Goal: Task Accomplishment & Management: Manage account settings

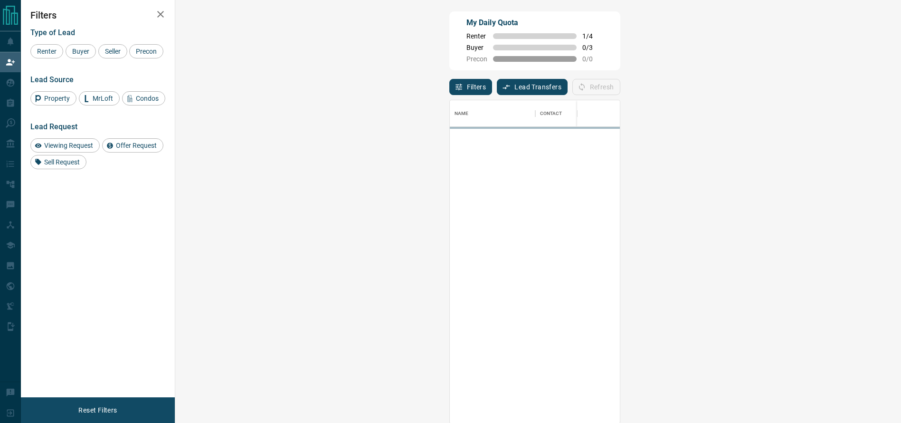
scroll to position [312, 695]
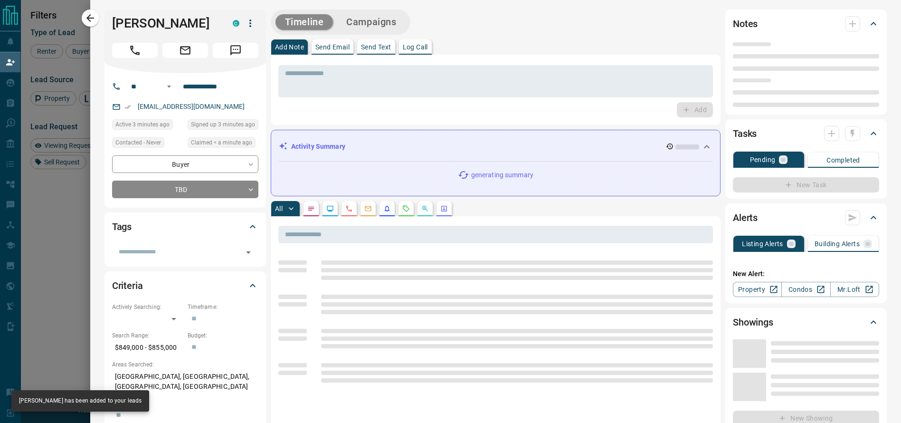
type input "**"
type input "**********"
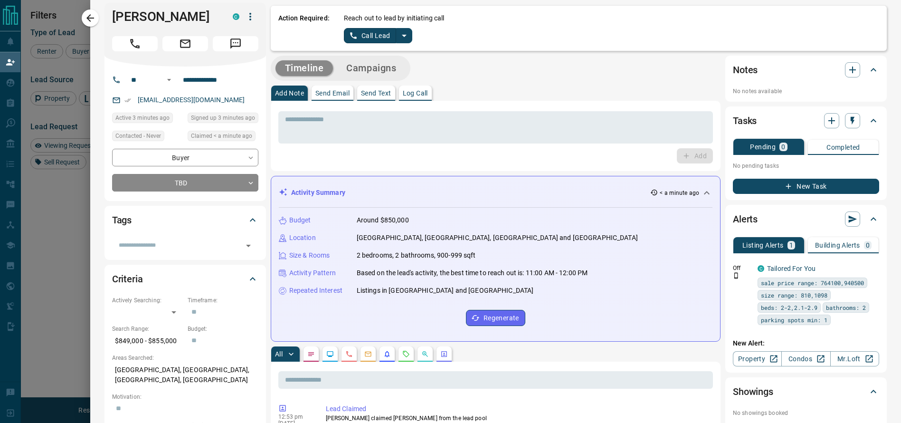
scroll to position [0, 0]
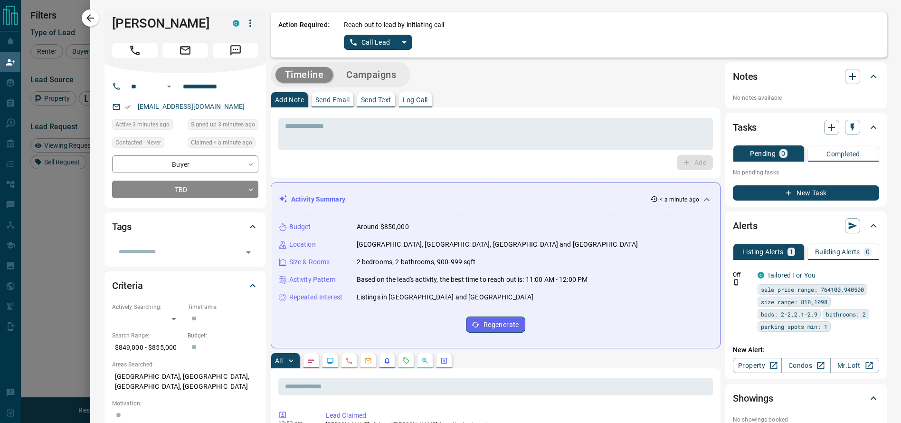
click at [399, 48] on icon "split button" at bounding box center [404, 42] width 11 height 11
click at [384, 75] on li "Log Manual Call" at bounding box center [378, 75] width 58 height 14
click at [374, 51] on div "Action Required: Reach out to lead by initiating call Log Manual Call" at bounding box center [579, 34] width 616 height 45
click at [370, 45] on button "Log Manual Call" at bounding box center [375, 42] width 63 height 15
click at [344, 42] on button "Yes" at bounding box center [353, 42] width 19 height 15
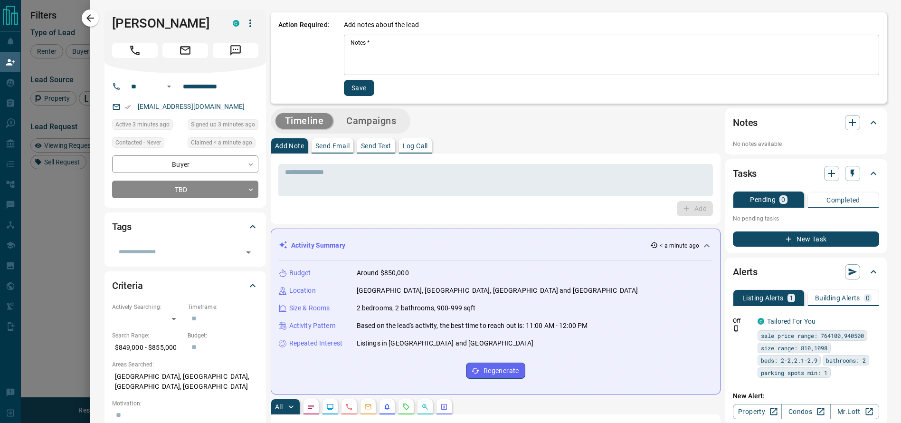
click at [354, 49] on textarea "Notes   *" at bounding box center [612, 55] width 522 height 32
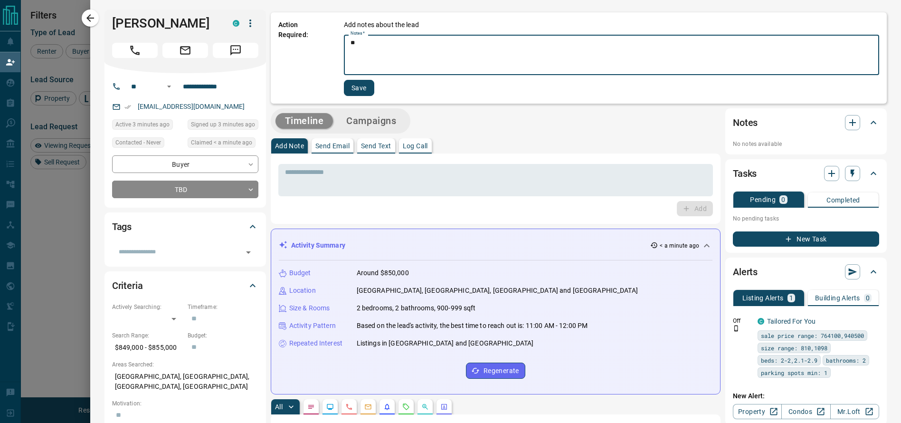
type textarea "*"
type textarea "**********"
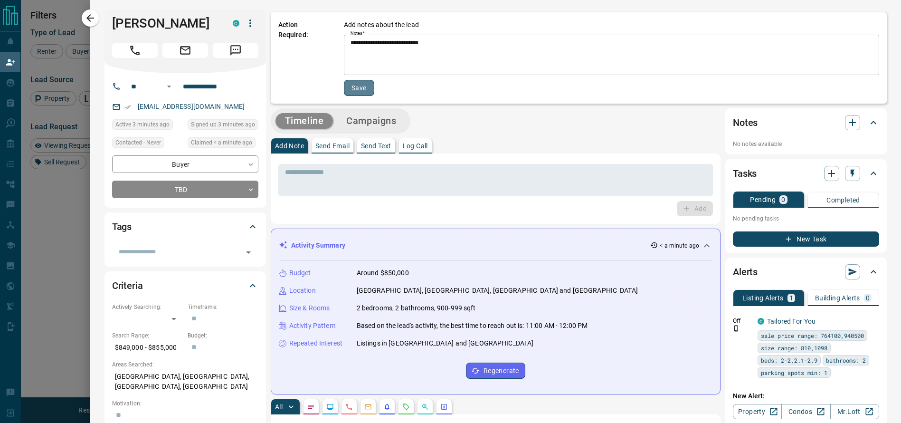
click at [350, 86] on button "Save" at bounding box center [359, 88] width 30 height 16
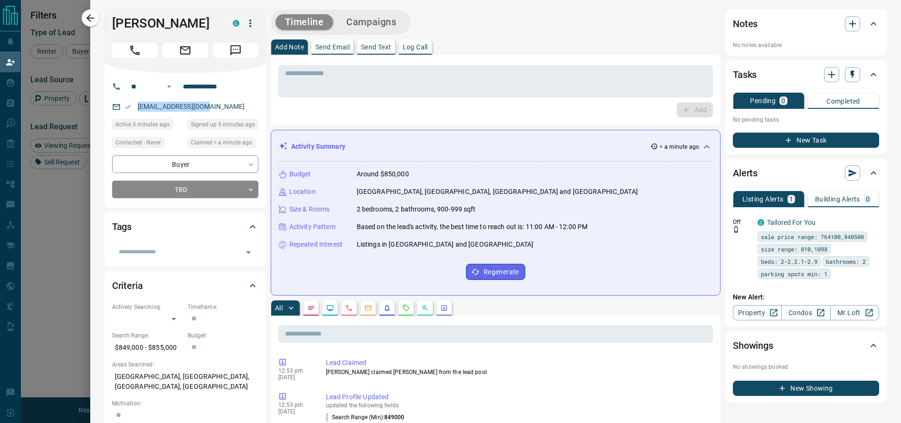
drag, startPoint x: 207, startPoint y: 104, endPoint x: 124, endPoint y: 108, distance: 83.7
click at [124, 108] on div "[EMAIL_ADDRESS][DOMAIN_NAME]" at bounding box center [185, 107] width 146 height 16
copy link "[EMAIL_ADDRESS][DOMAIN_NAME]"
click at [322, 80] on textarea at bounding box center [495, 81] width 421 height 24
click at [320, 51] on button "Send Email" at bounding box center [333, 46] width 42 height 15
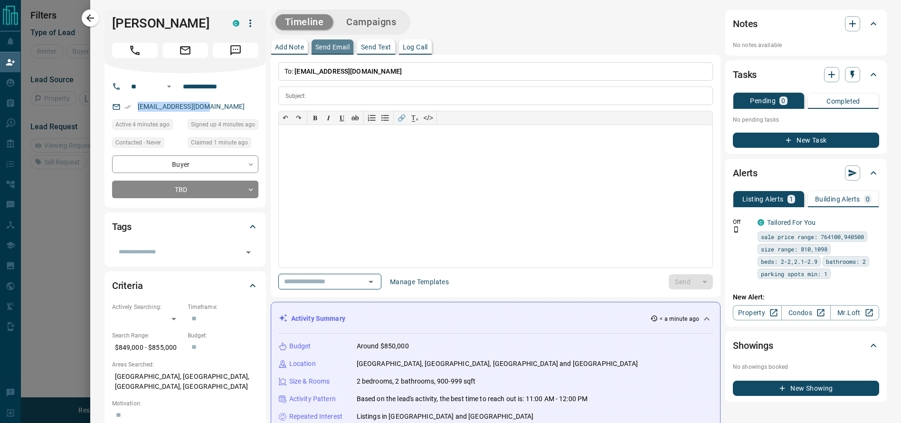
click at [321, 44] on p "Send Email" at bounding box center [332, 47] width 34 height 7
click at [371, 283] on icon "Open" at bounding box center [370, 281] width 11 height 11
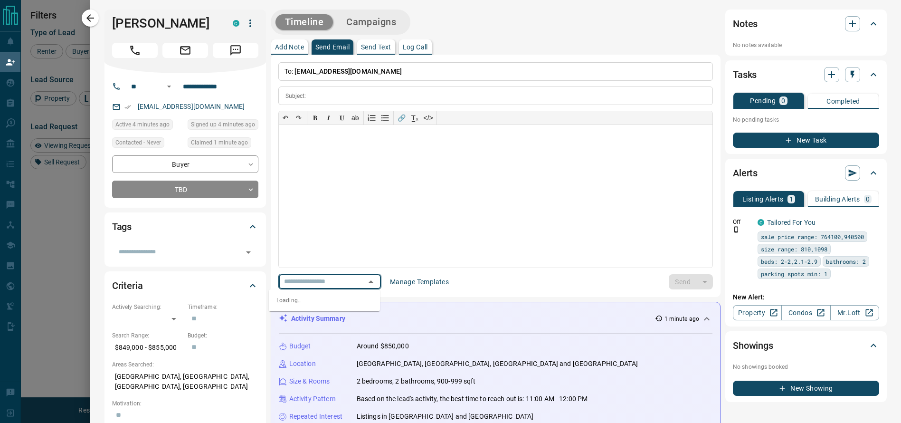
scroll to position [312, 695]
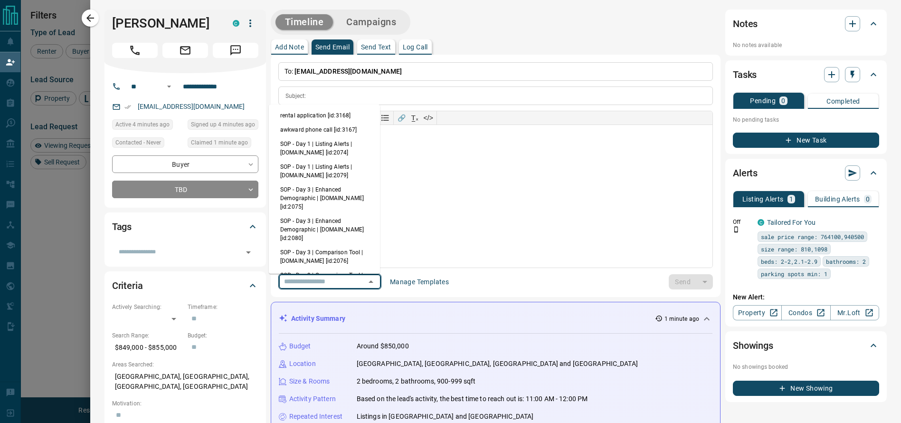
click at [351, 128] on li "awkward phone call [id:3167]" at bounding box center [324, 130] width 111 height 14
type input "**********"
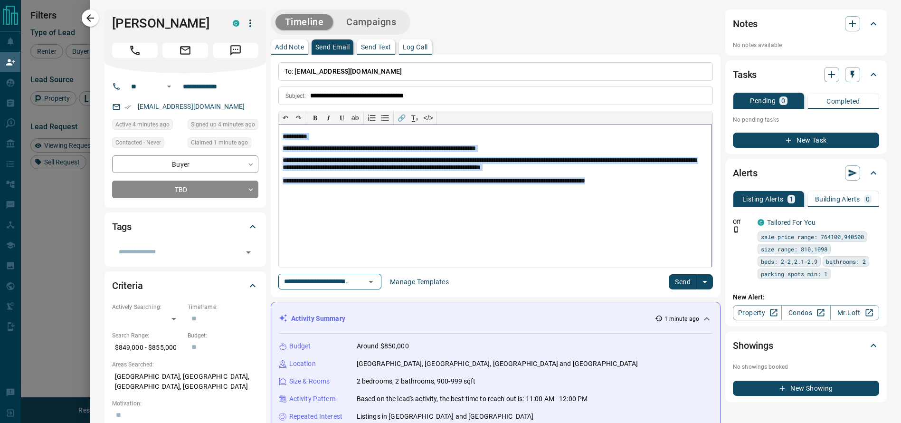
drag, startPoint x: 274, startPoint y: 138, endPoint x: 638, endPoint y: 195, distance: 368.7
click at [638, 195] on div "**********" at bounding box center [495, 196] width 433 height 143
copy div "**********"
click at [868, 221] on icon "button" at bounding box center [872, 221] width 9 height 9
drag, startPoint x: 859, startPoint y: 221, endPoint x: 848, endPoint y: 251, distance: 31.7
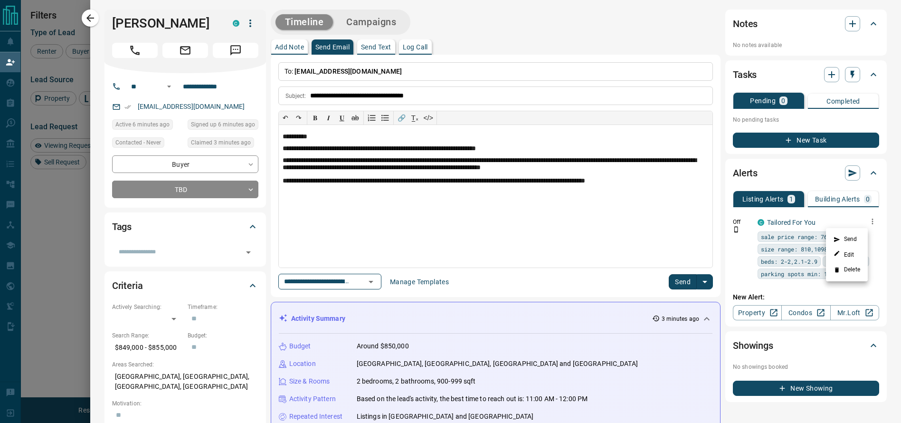
click at [200, 189] on div at bounding box center [450, 211] width 901 height 423
click at [190, 192] on body "Lead Transfers Claim Leads My Leads Tasks Opportunities Deals Campaigns Automat…" at bounding box center [450, 178] width 901 height 357
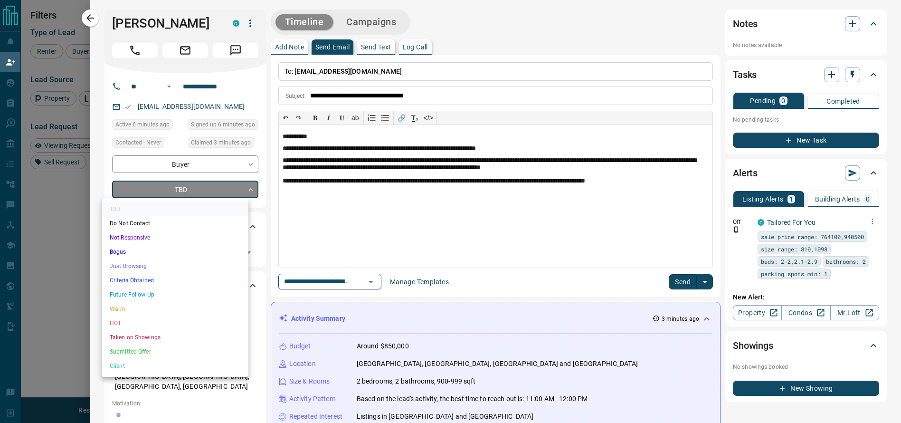
click at [94, 12] on div at bounding box center [450, 211] width 901 height 423
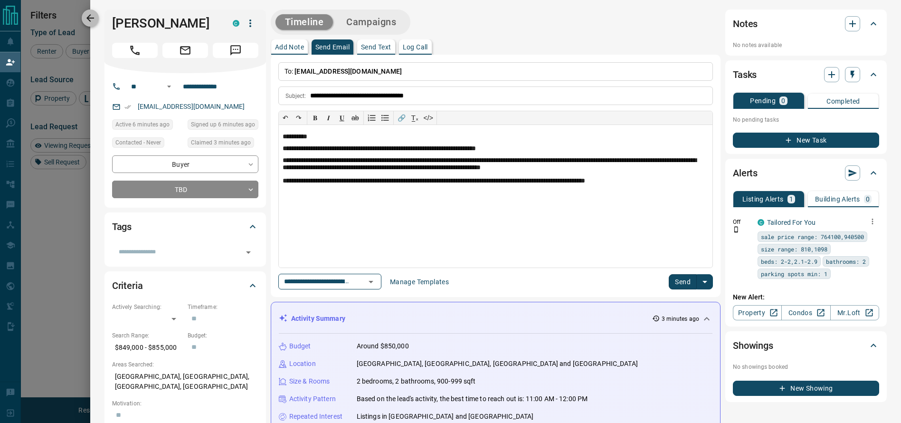
click at [92, 15] on icon "button" at bounding box center [90, 17] width 11 height 11
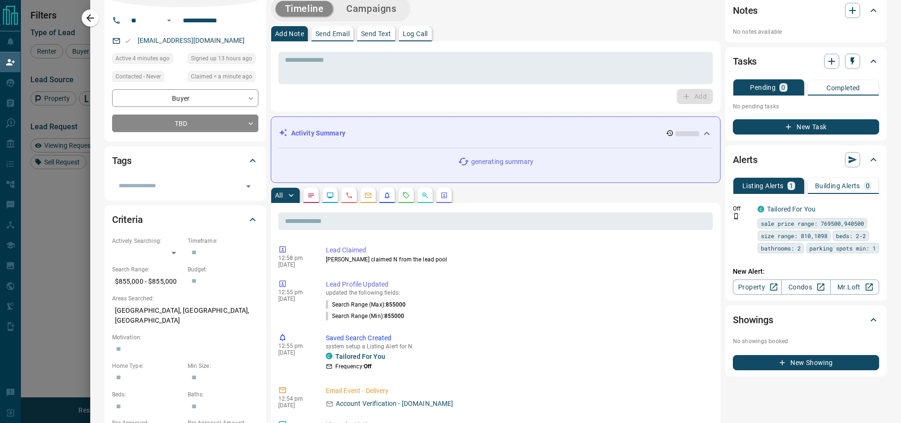
scroll to position [0, 0]
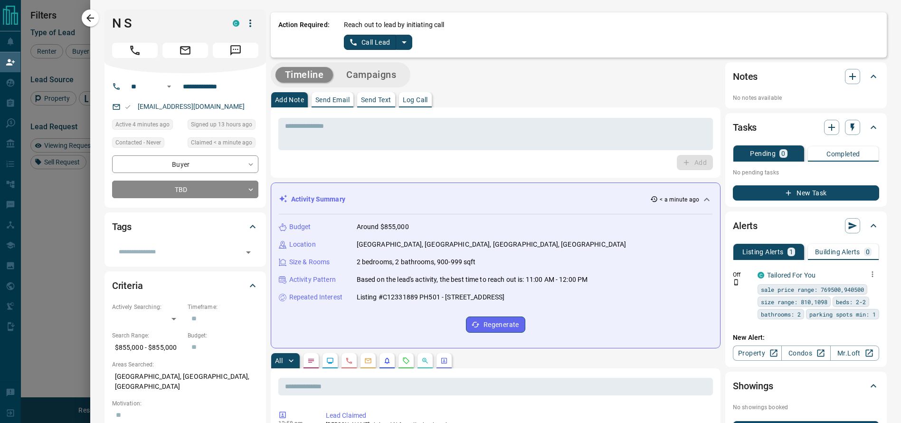
click at [866, 276] on button "button" at bounding box center [872, 273] width 13 height 13
click at [397, 38] on div at bounding box center [450, 211] width 901 height 423
click at [399, 44] on icon "split button" at bounding box center [404, 42] width 11 height 11
click at [379, 75] on li "Log Manual Call" at bounding box center [378, 75] width 58 height 14
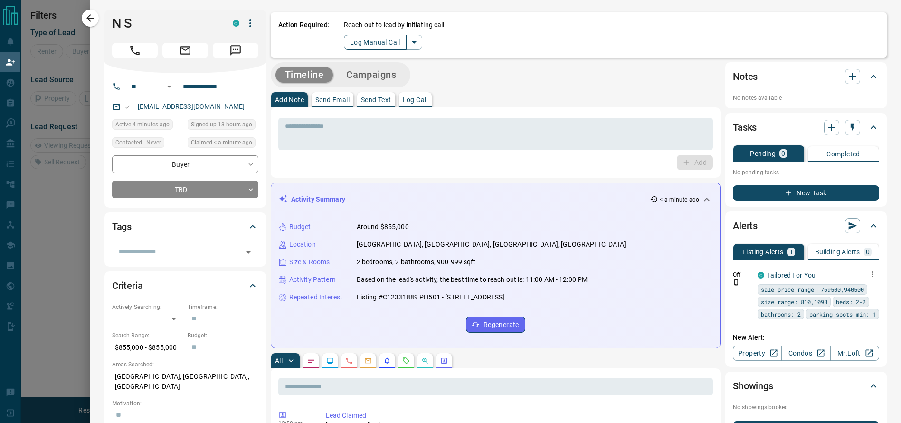
click at [369, 43] on button "Log Manual Call" at bounding box center [375, 42] width 63 height 15
click at [362, 43] on button "No" at bounding box center [370, 42] width 17 height 15
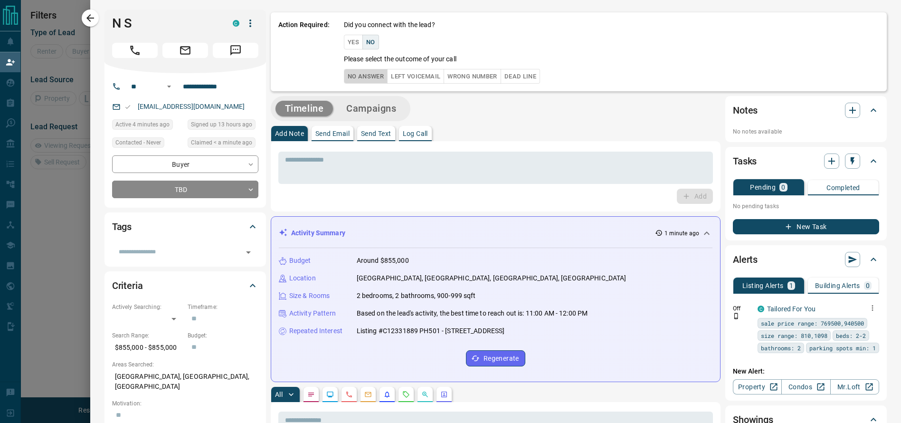
click at [359, 74] on button "No Answer" at bounding box center [366, 76] width 44 height 15
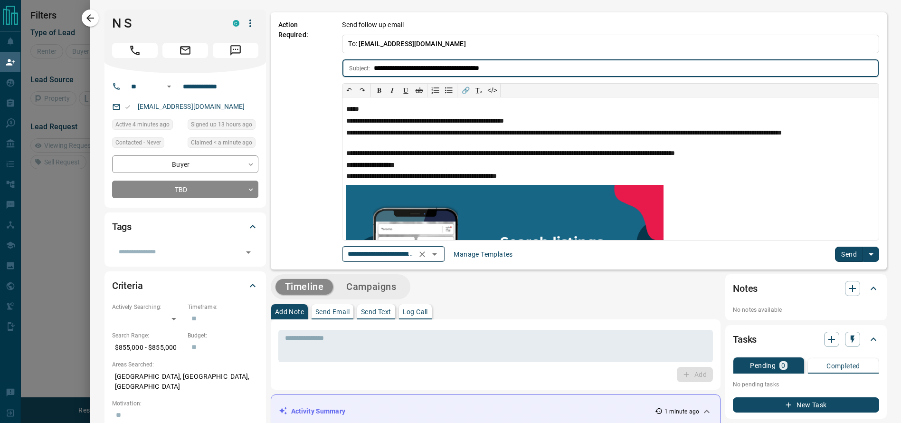
click at [420, 251] on icon "Clear" at bounding box center [423, 254] width 10 height 10
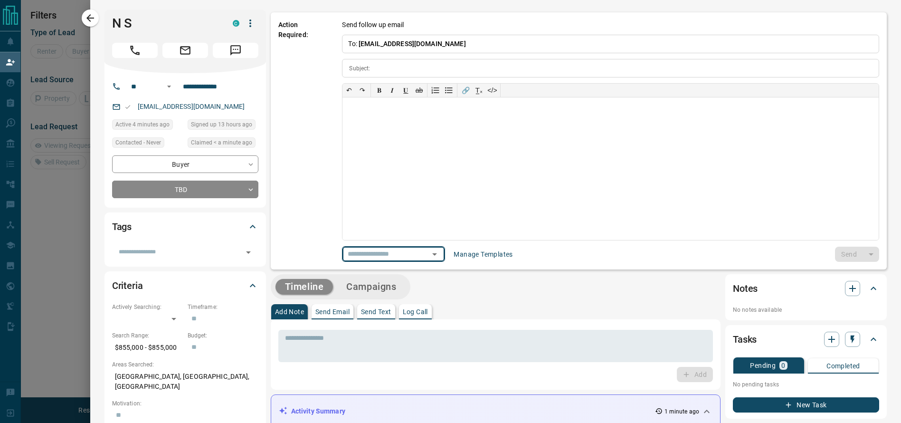
scroll to position [0, 0]
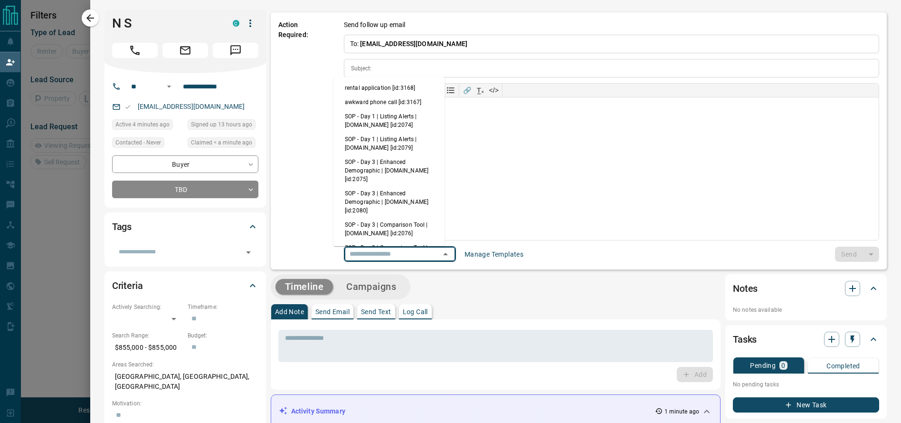
click at [406, 253] on input "text" at bounding box center [386, 254] width 81 height 12
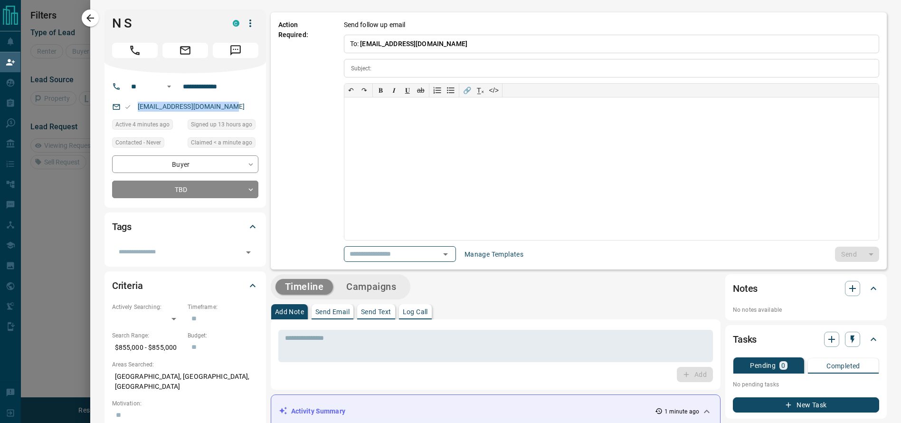
drag, startPoint x: 229, startPoint y: 103, endPoint x: 125, endPoint y: 106, distance: 103.6
click at [125, 106] on div "[EMAIL_ADDRESS][DOMAIN_NAME]" at bounding box center [185, 107] width 146 height 16
copy link "[EMAIL_ADDRESS][DOMAIN_NAME]"
click at [847, 292] on icon "button" at bounding box center [852, 288] width 11 height 11
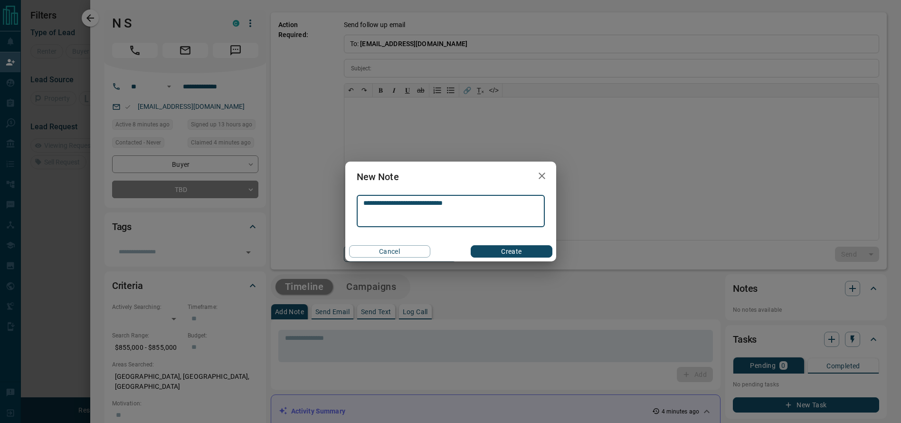
type textarea "**********"
click at [516, 246] on button "Create" at bounding box center [511, 251] width 81 height 12
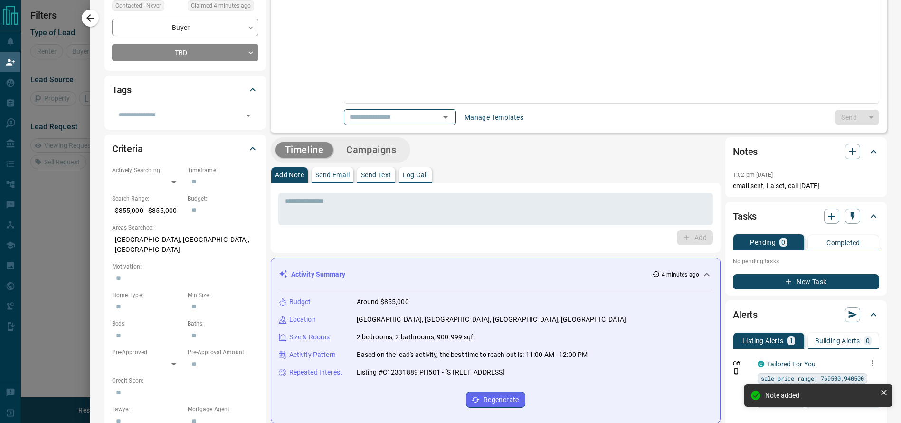
scroll to position [181, 0]
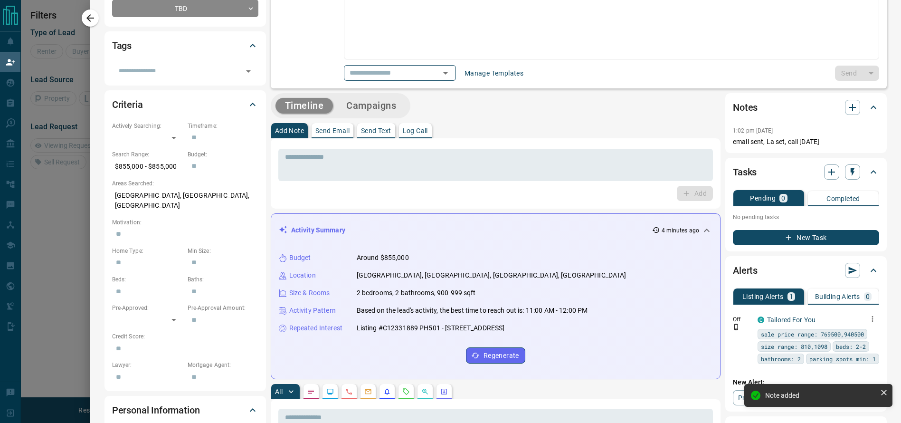
click at [868, 320] on icon "button" at bounding box center [872, 319] width 9 height 9
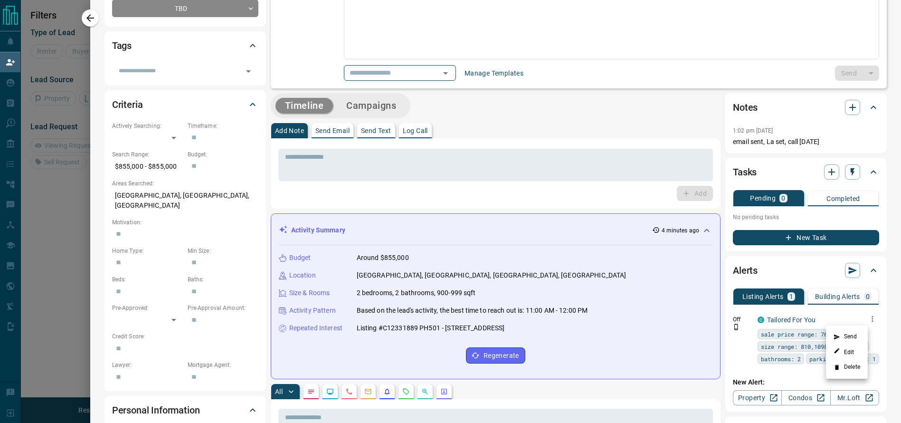
click at [93, 22] on div at bounding box center [450, 211] width 901 height 423
click at [92, 19] on icon "button" at bounding box center [90, 17] width 11 height 11
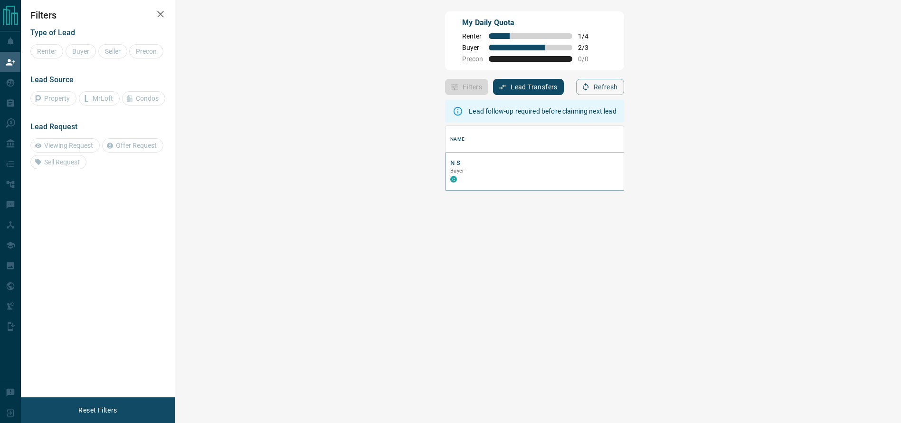
click at [450, 163] on button "N S" at bounding box center [455, 163] width 10 height 9
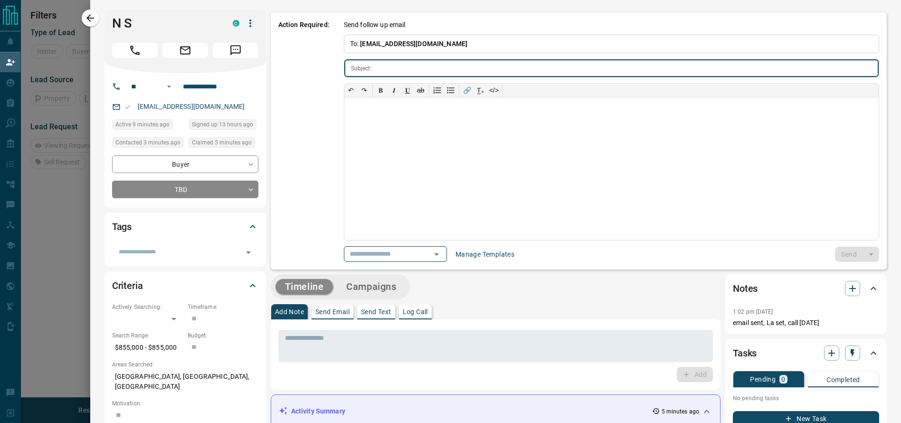
type input "**********"
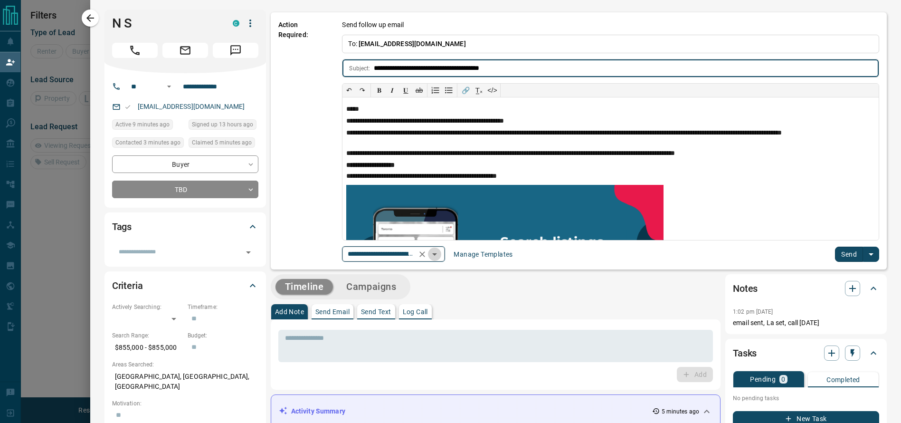
click at [433, 252] on icon "Open" at bounding box center [434, 253] width 11 height 11
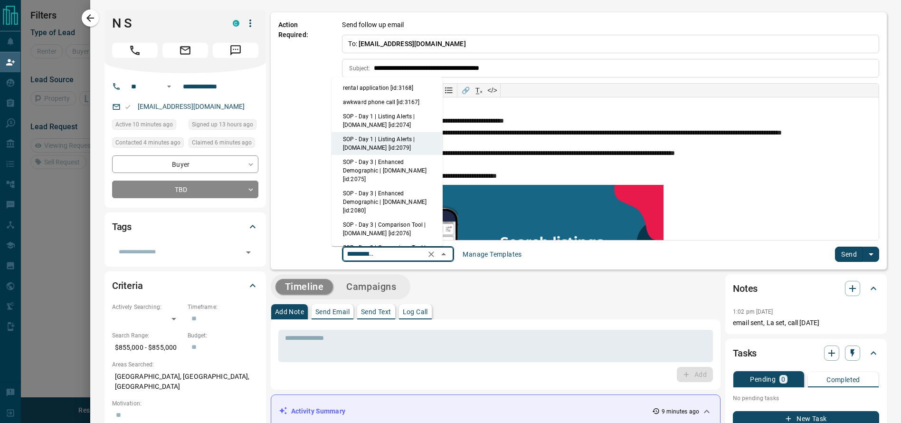
click at [404, 40] on span "[EMAIL_ADDRESS][DOMAIN_NAME]" at bounding box center [412, 44] width 107 height 8
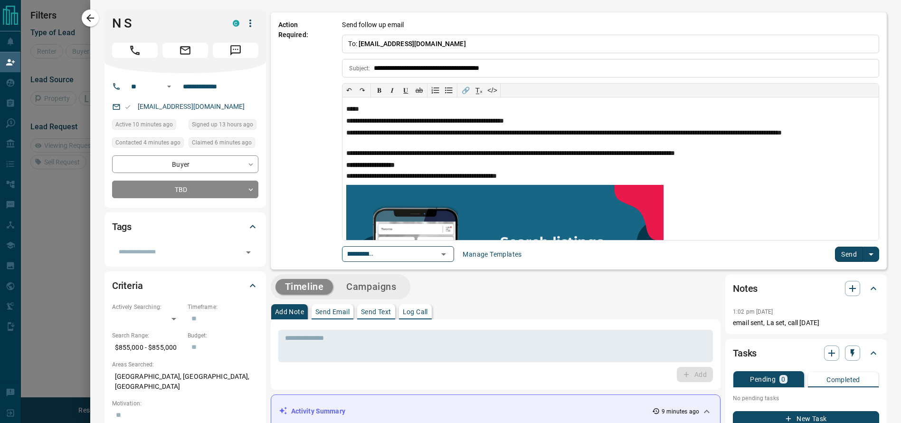
scroll to position [0, 0]
click at [418, 45] on span "[EMAIL_ADDRESS][DOMAIN_NAME]" at bounding box center [412, 44] width 107 height 8
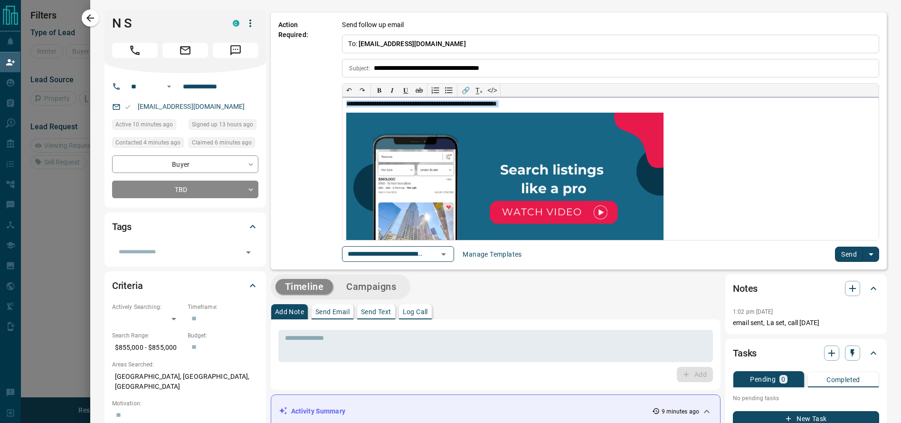
scroll to position [289, 0]
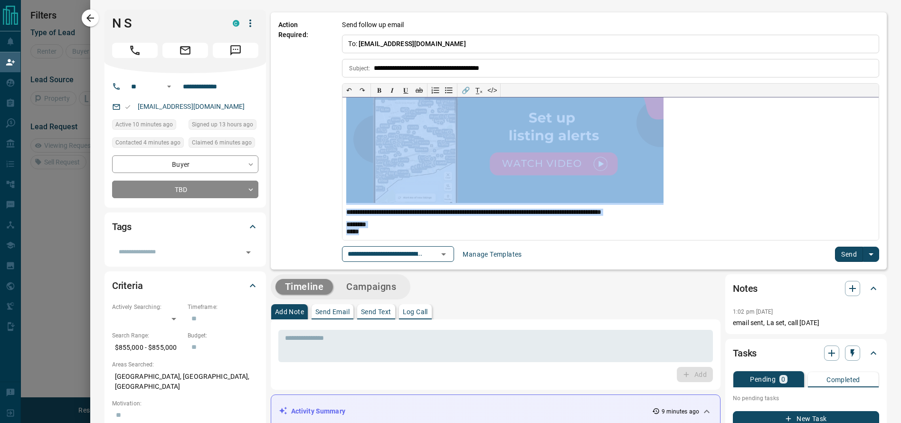
drag, startPoint x: 334, startPoint y: 110, endPoint x: 482, endPoint y: 268, distance: 216.1
click at [482, 268] on div "**********" at bounding box center [579, 140] width 616 height 257
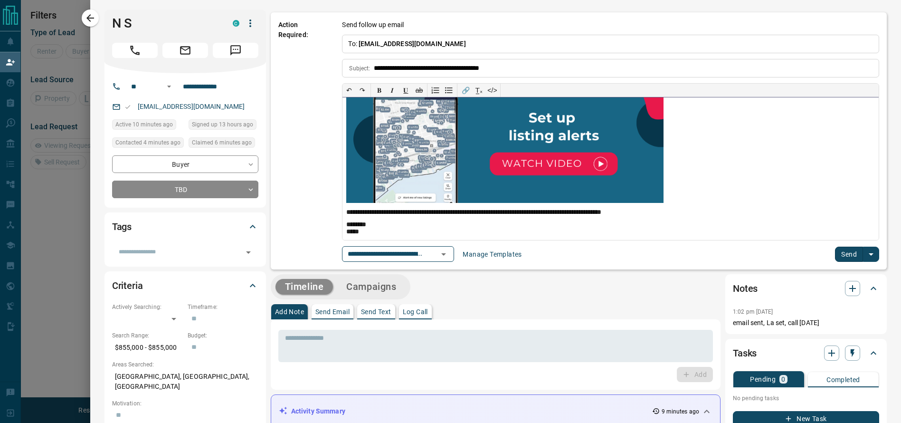
scroll to position [0, 0]
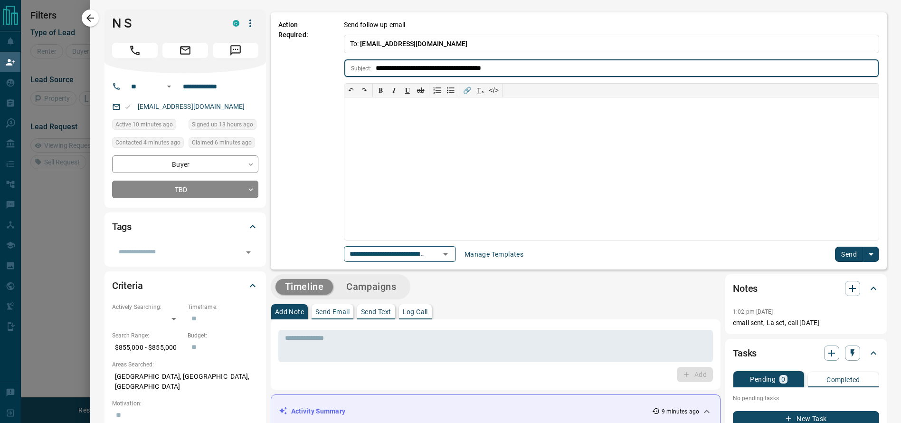
drag, startPoint x: 520, startPoint y: 66, endPoint x: 208, endPoint y: 98, distance: 313.8
paste input "**********"
type input "*"
paste input "**********"
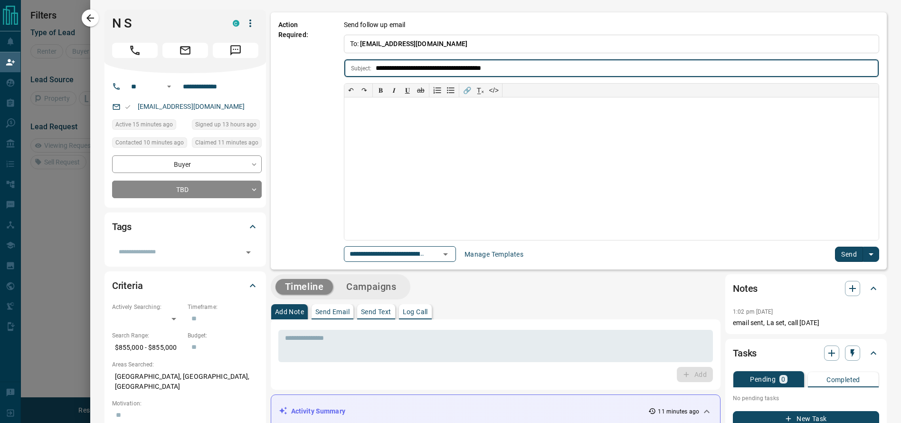
type input "**********"
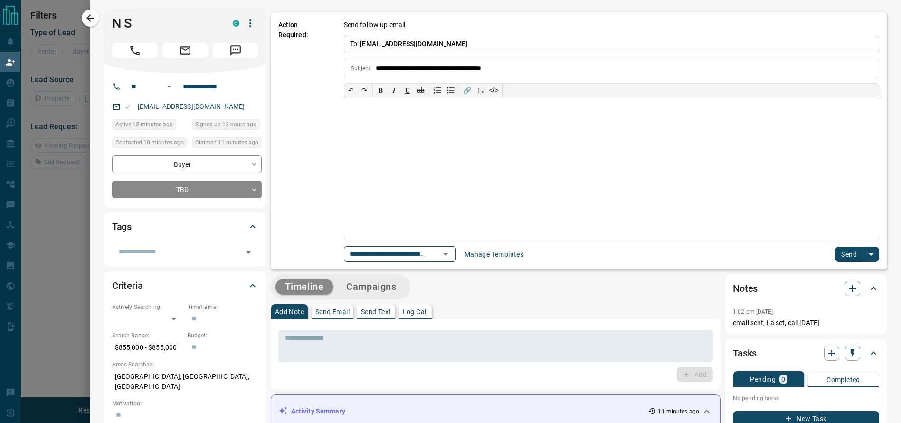
click at [437, 114] on div at bounding box center [611, 168] width 534 height 143
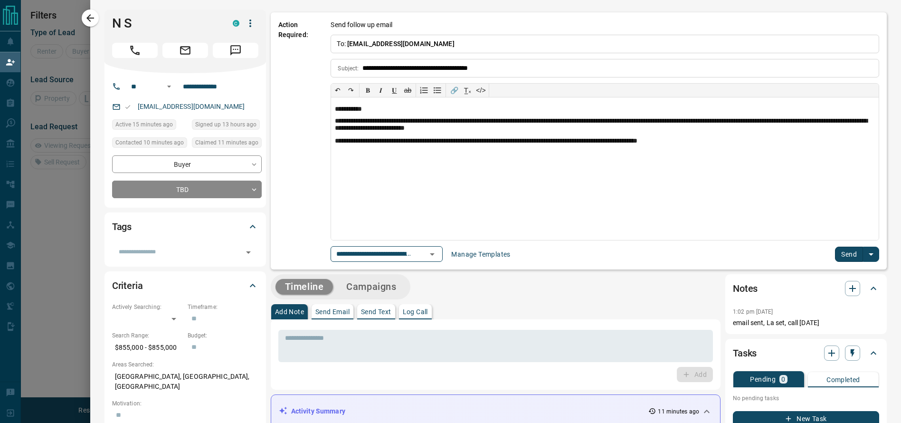
click at [844, 253] on button "Send" at bounding box center [849, 254] width 28 height 15
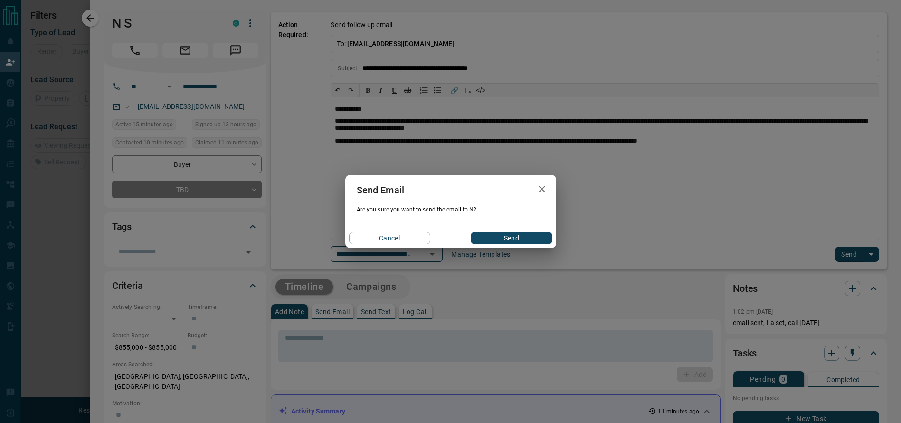
click at [500, 232] on button "Send" at bounding box center [511, 238] width 81 height 12
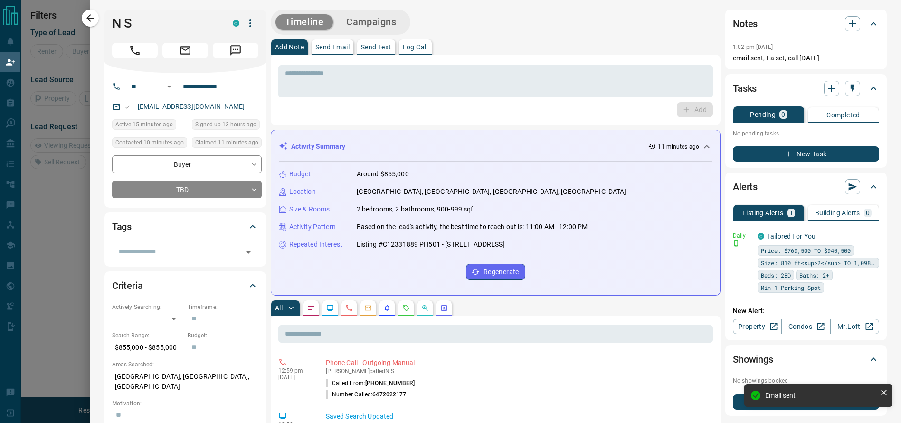
click at [93, 15] on icon "button" at bounding box center [90, 17] width 11 height 11
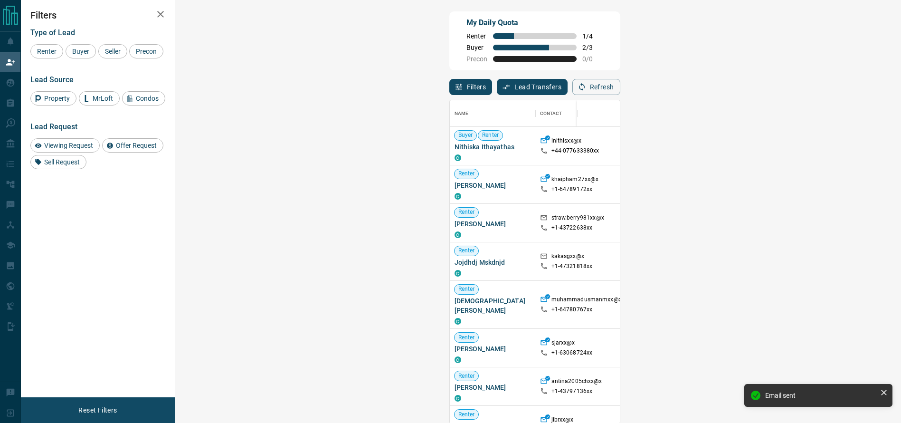
scroll to position [312, 695]
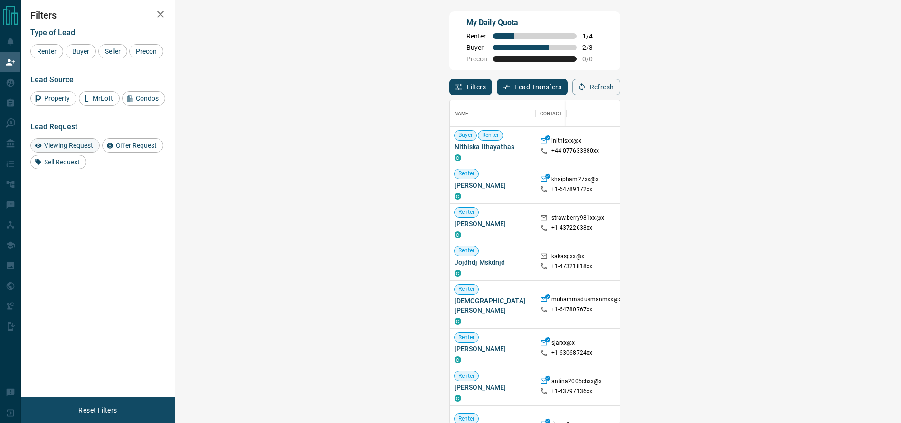
click at [85, 142] on span "Viewing Request" at bounding box center [69, 146] width 56 height 8
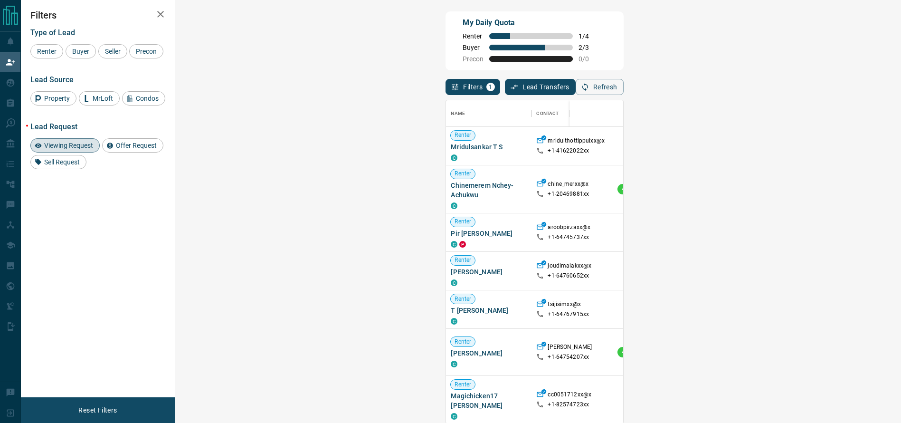
click at [813, 271] on span "Viewing Request ( 6 )" at bounding box center [839, 270] width 52 height 7
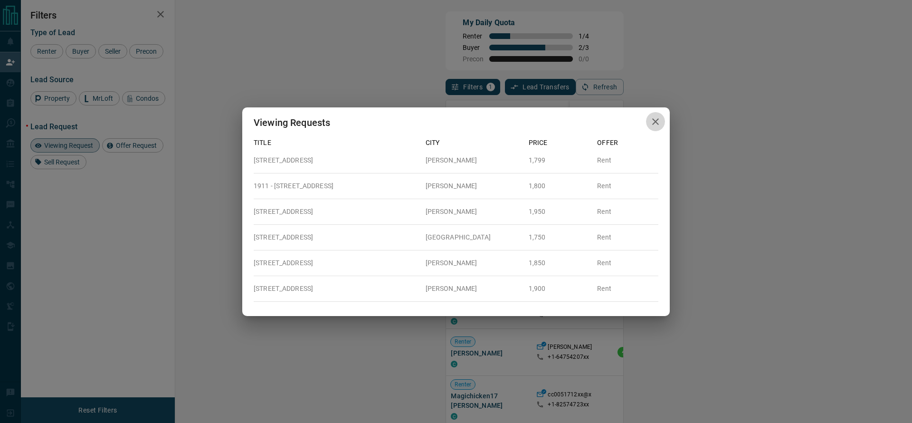
click at [646, 121] on button "button" at bounding box center [655, 121] width 19 height 19
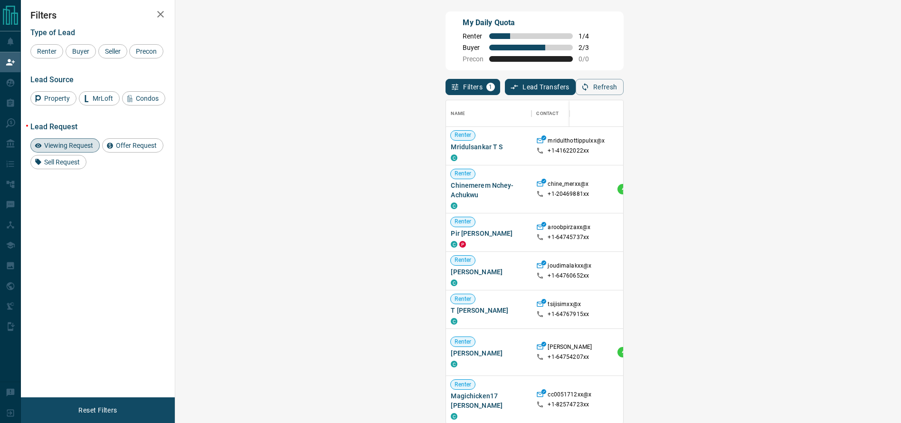
scroll to position [57, 0]
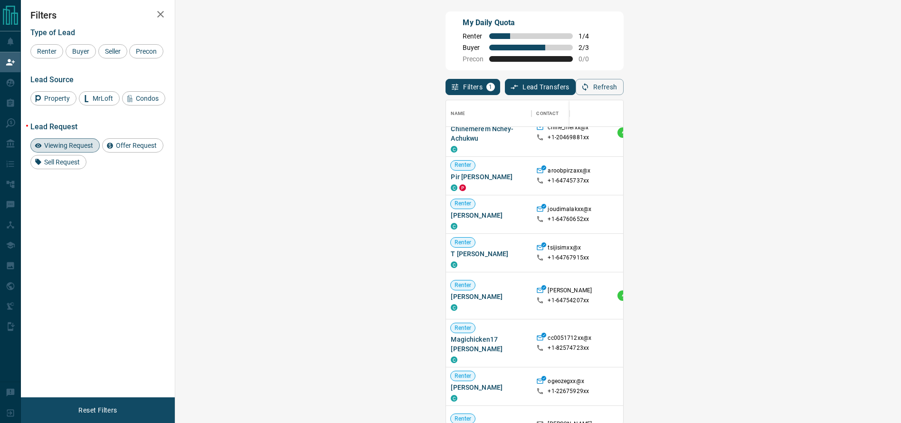
click at [813, 295] on span "Viewing Request ( 2 )" at bounding box center [839, 295] width 52 height 7
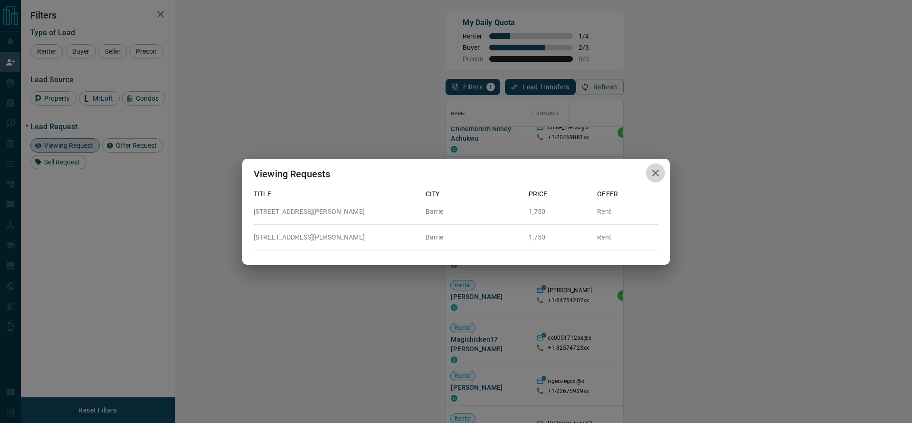
click at [653, 167] on icon "button" at bounding box center [655, 172] width 11 height 11
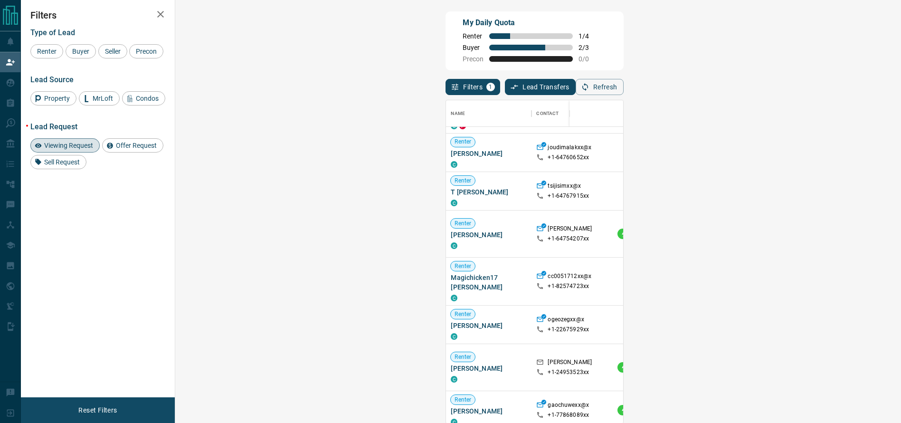
scroll to position [119, 0]
click at [813, 371] on span "Offer Request ( 1 )" at bounding box center [835, 374] width 44 height 7
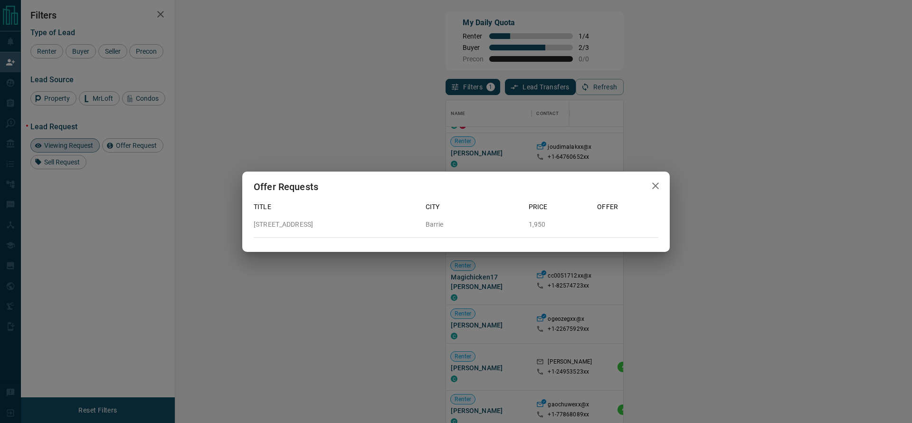
click at [656, 186] on icon "button" at bounding box center [655, 185] width 7 height 7
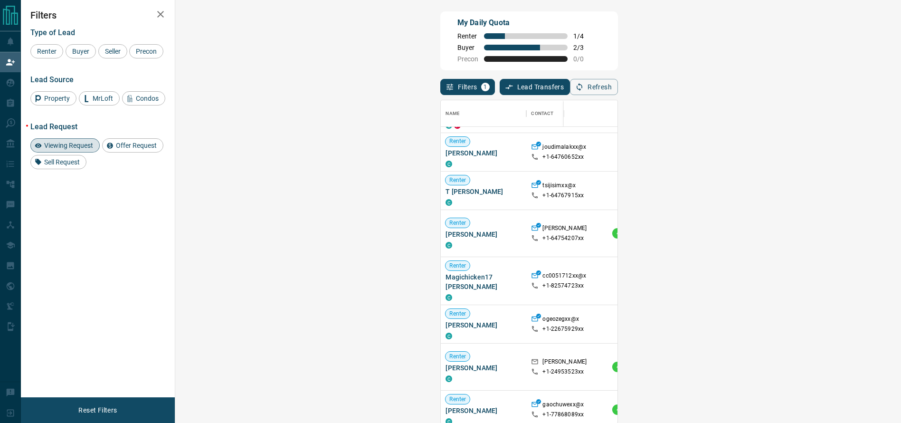
scroll to position [11, 11]
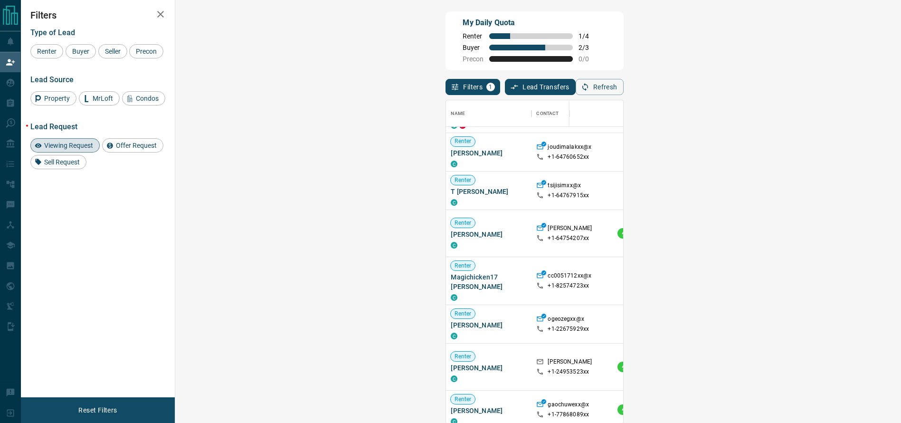
click at [813, 356] on span "Viewing Request ( 1 )" at bounding box center [839, 359] width 52 height 7
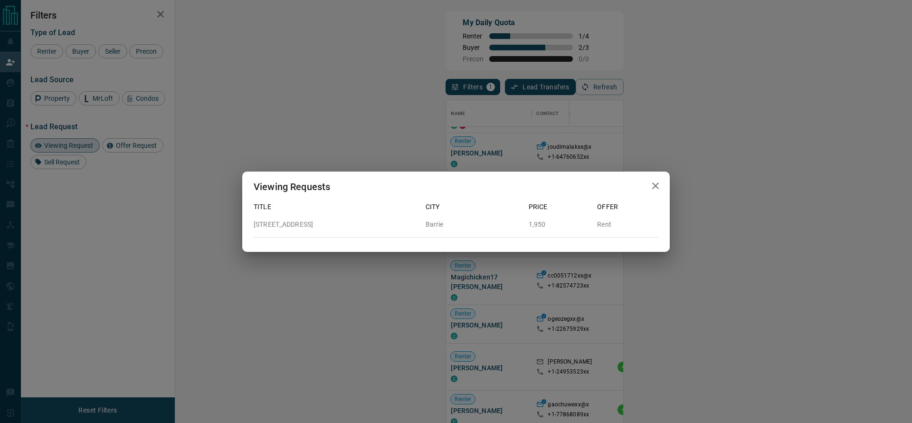
click at [656, 184] on icon "button" at bounding box center [655, 185] width 11 height 11
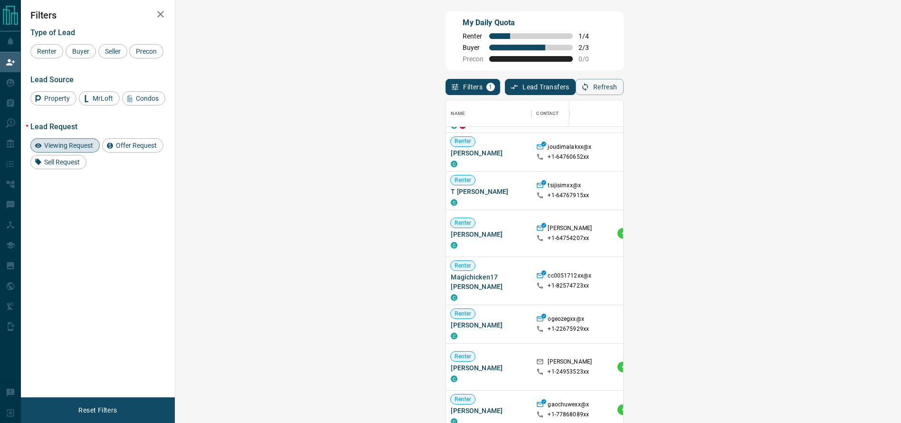
click at [802, 407] on div "Viewing Request ( 1 )" at bounding box center [835, 409] width 66 height 12
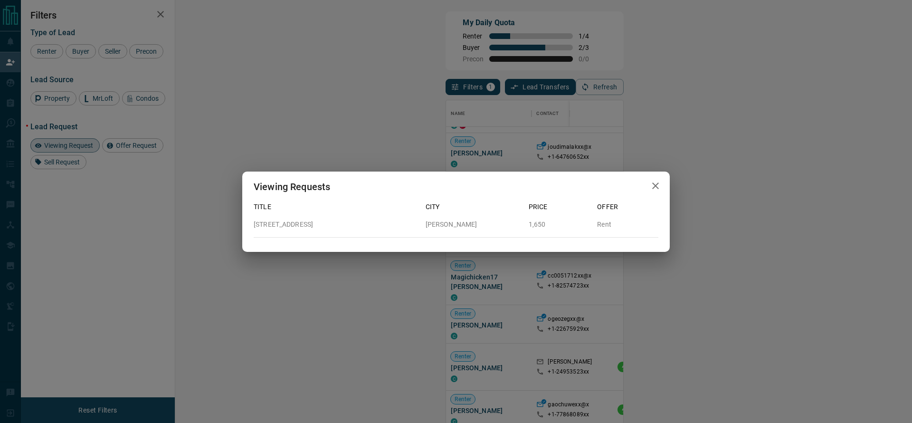
click at [657, 183] on icon "button" at bounding box center [655, 185] width 11 height 11
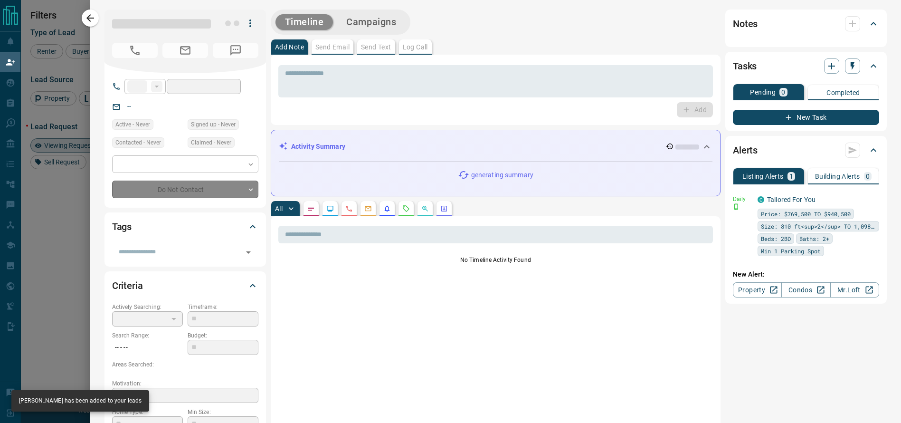
type input "**"
type input "**********"
type input "**"
type input "*"
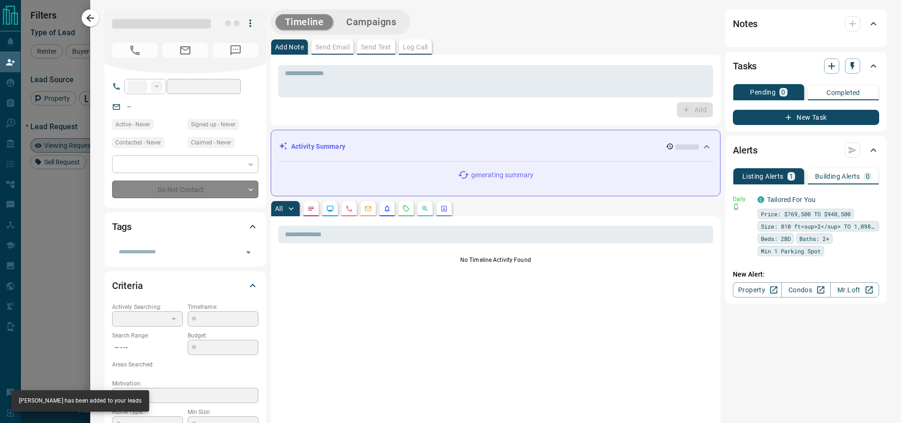
type input "**********"
type input "*******"
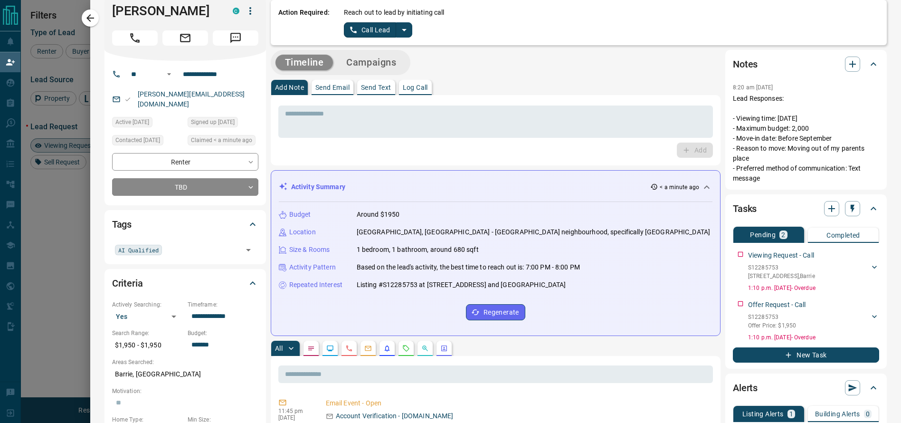
scroll to position [9, 0]
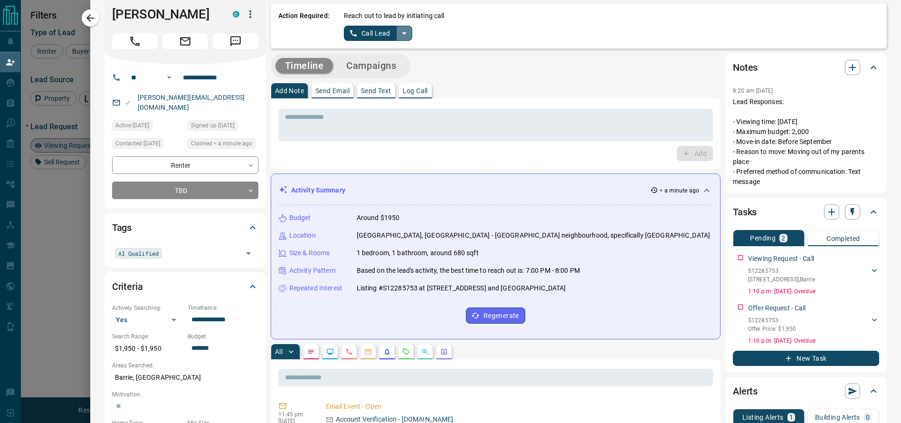
click at [400, 37] on button "split button" at bounding box center [404, 33] width 16 height 15
click at [386, 72] on li "Log Manual Call" at bounding box center [378, 66] width 58 height 14
click at [374, 30] on button "Log Manual Call" at bounding box center [375, 33] width 63 height 15
click at [348, 34] on button "Yes" at bounding box center [353, 33] width 19 height 15
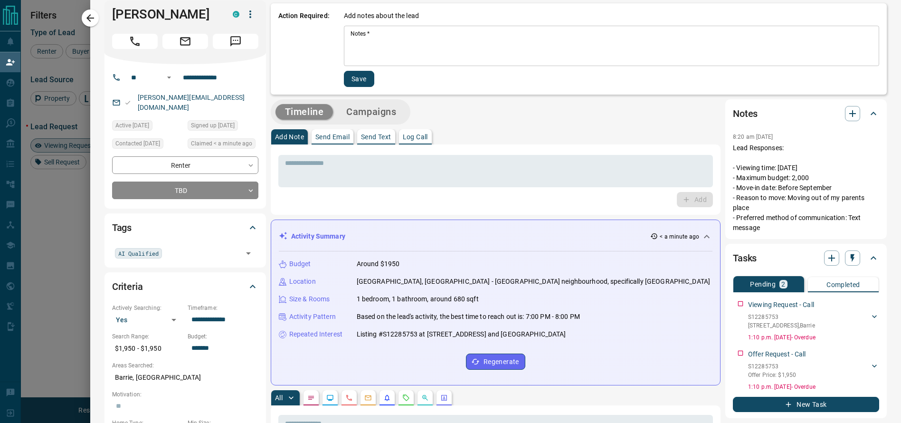
click at [351, 32] on textarea "Notes   *" at bounding box center [612, 46] width 522 height 32
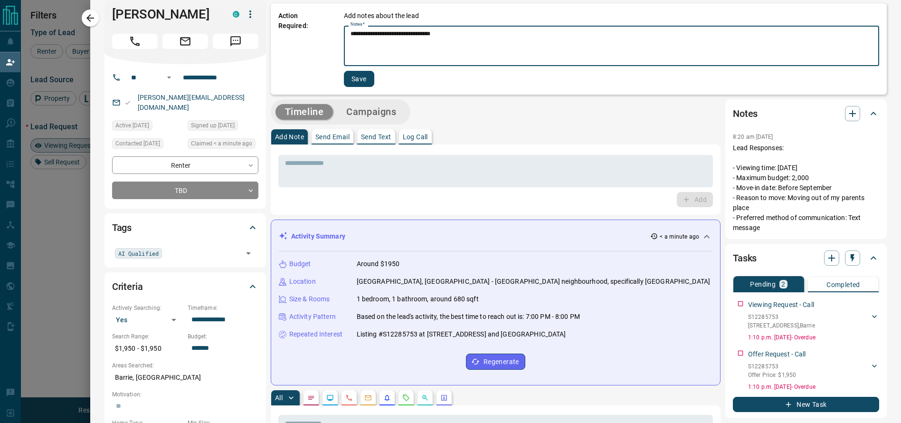
type textarea "**********"
click at [346, 76] on button "Save" at bounding box center [359, 79] width 30 height 16
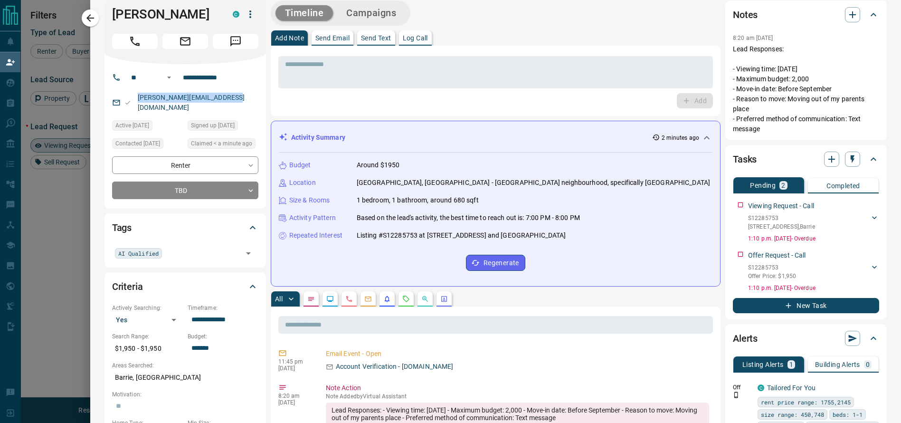
drag, startPoint x: 230, startPoint y: 99, endPoint x: 126, endPoint y: 98, distance: 104.0
click at [126, 98] on div "[PERSON_NAME][EMAIL_ADDRESS][DOMAIN_NAME]" at bounding box center [185, 103] width 146 height 26
copy link "[PERSON_NAME][EMAIL_ADDRESS][DOMAIN_NAME]"
click at [473, 230] on p "Listing #S12285753 at [STREET_ADDRESS] and [GEOGRAPHIC_DATA]" at bounding box center [462, 235] width 210 height 10
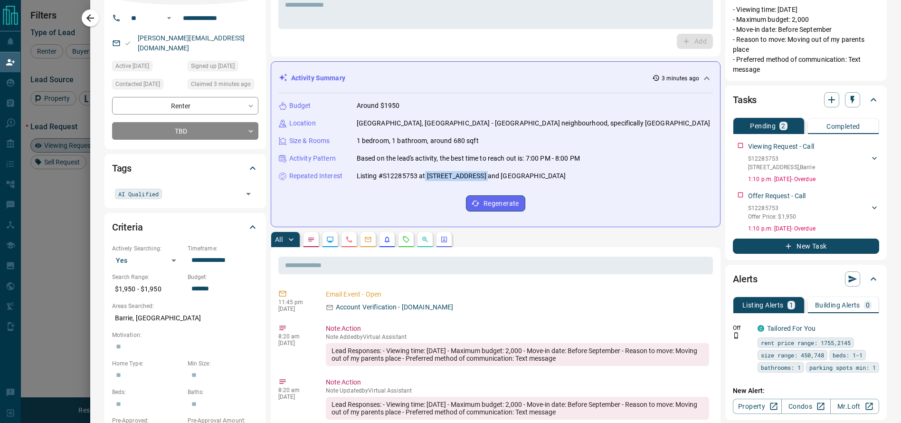
scroll to position [312, 695]
drag, startPoint x: 587, startPoint y: 176, endPoint x: 417, endPoint y: 179, distance: 169.6
click at [417, 179] on div "Repeated Interest Listing #S12285753 at [STREET_ADDRESS] and [GEOGRAPHIC_DATA]" at bounding box center [496, 176] width 434 height 10
copy p "[STREET_ADDRESS] and [GEOGRAPHIC_DATA]"
click at [868, 328] on icon "button" at bounding box center [872, 327] width 9 height 9
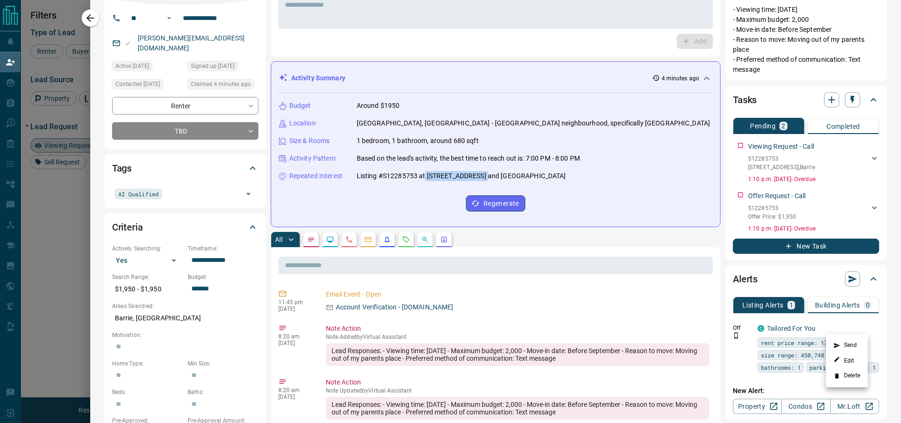
click at [895, 11] on div at bounding box center [450, 211] width 901 height 423
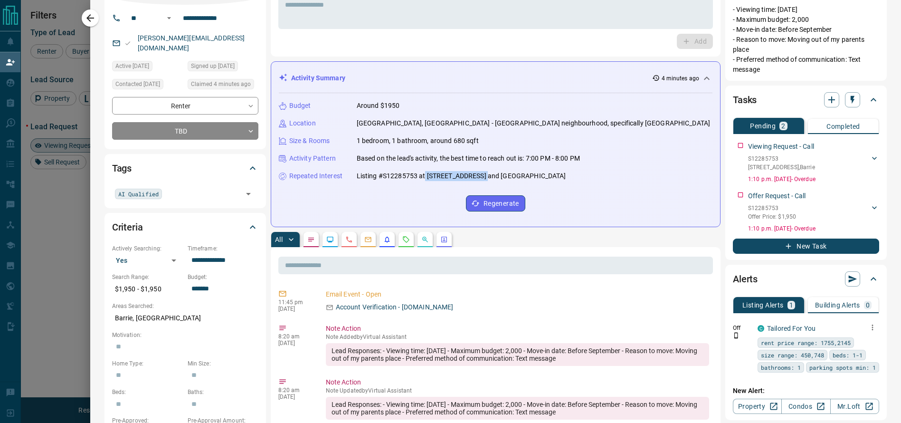
click at [887, 0] on html "Lead Transfers Claim Leads My Leads Tasks Opportunities Deals Campaigns Automat…" at bounding box center [450, 211] width 901 height 423
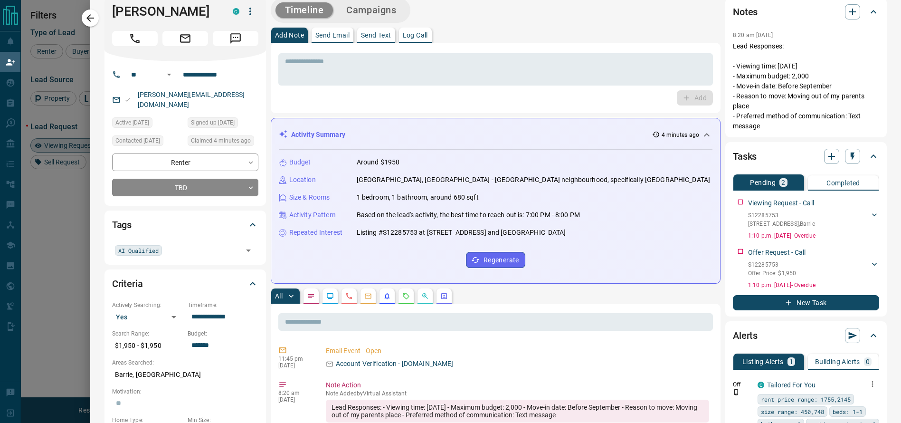
scroll to position [11, 0]
click at [847, 11] on icon "button" at bounding box center [852, 12] width 11 height 11
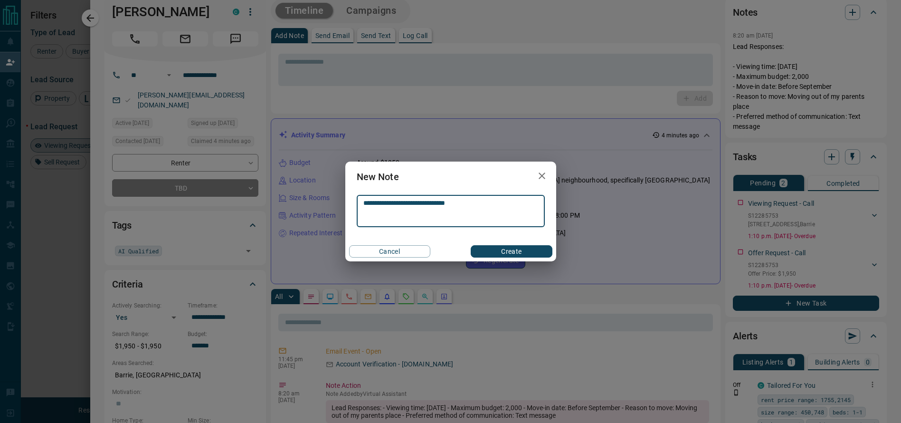
type textarea "**********"
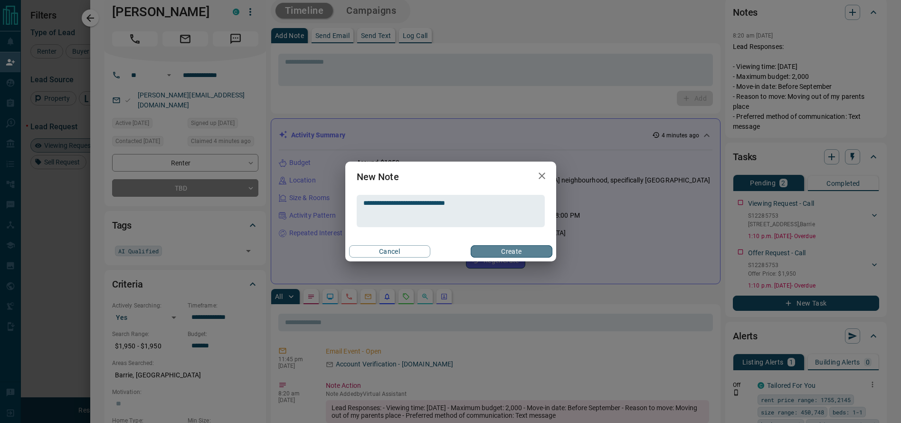
click at [520, 254] on button "Create" at bounding box center [511, 251] width 81 height 12
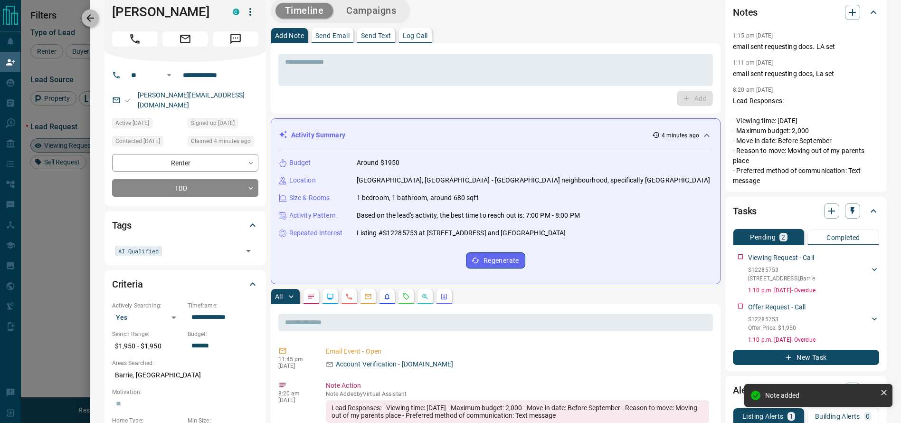
click at [94, 18] on icon "button" at bounding box center [90, 18] width 8 height 8
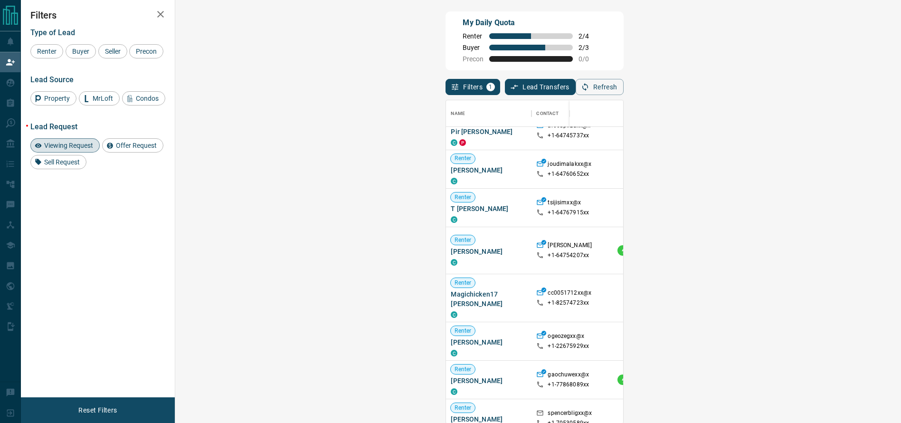
scroll to position [163, 0]
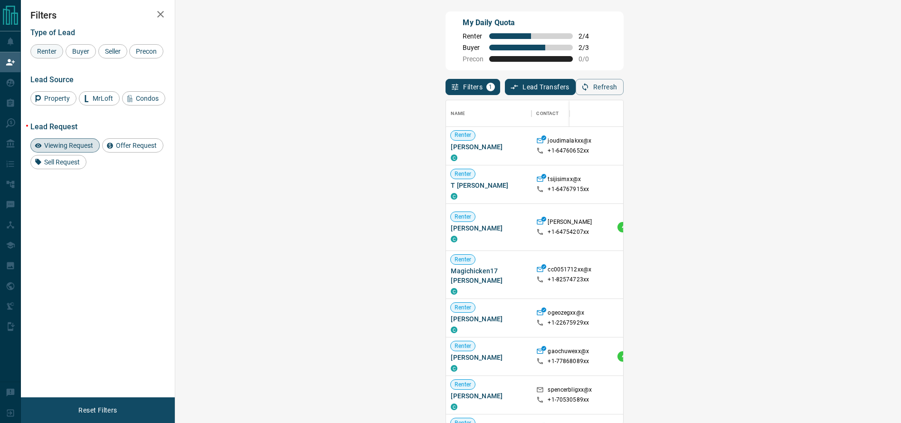
click at [48, 50] on span "Renter" at bounding box center [47, 52] width 26 height 8
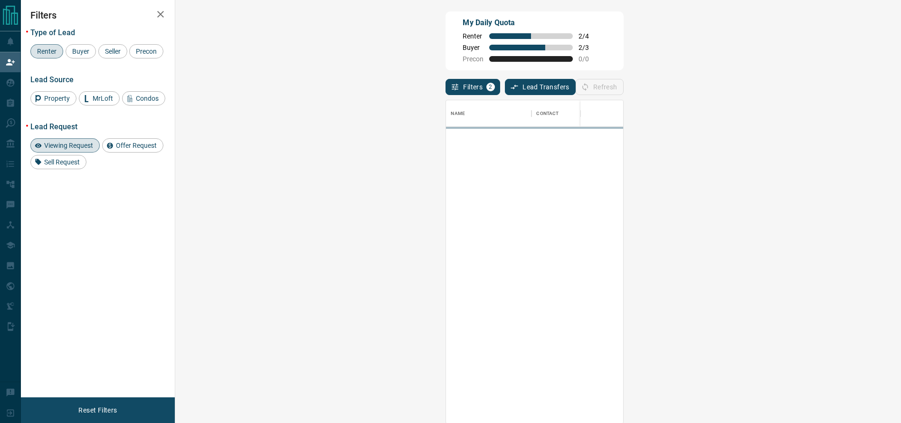
scroll to position [0, 0]
click at [74, 147] on span "Viewing Request" at bounding box center [69, 146] width 56 height 8
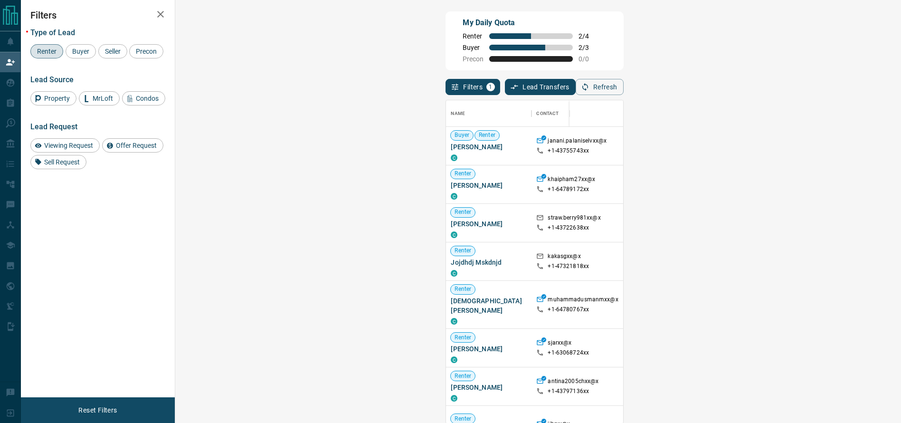
click at [813, 147] on span "Viewing Request ( 1 )" at bounding box center [839, 146] width 52 height 7
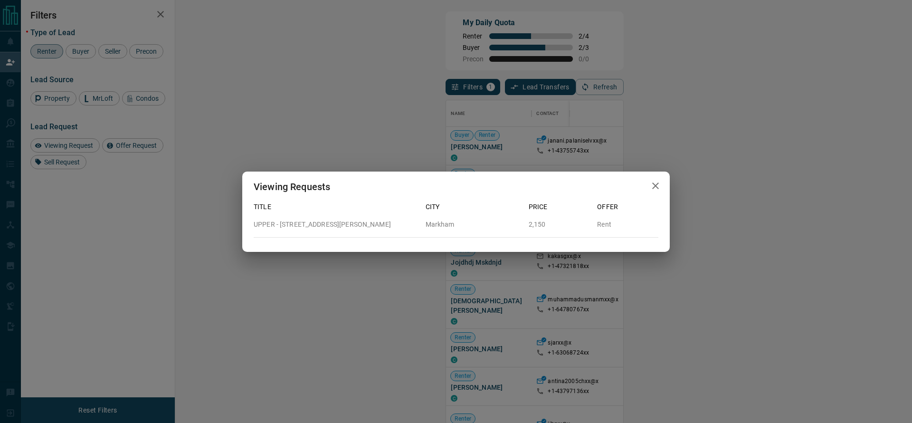
click at [668, 184] on div "Viewing Requests" at bounding box center [456, 187] width 428 height 30
click at [658, 183] on icon "button" at bounding box center [655, 185] width 7 height 7
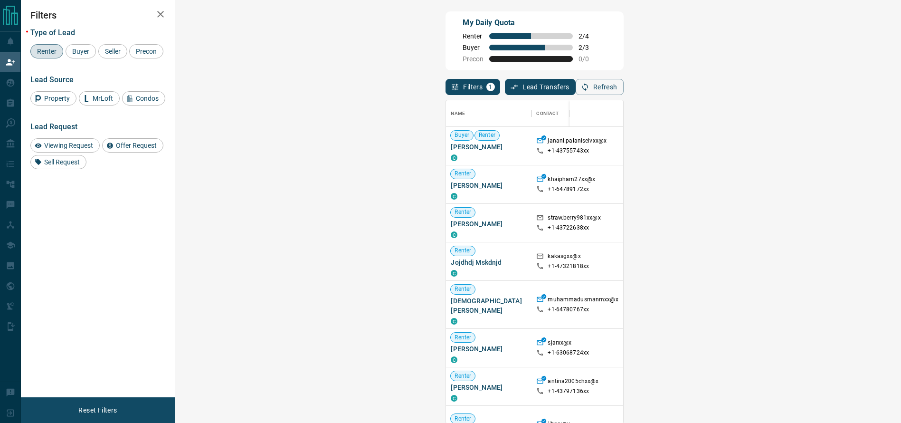
scroll to position [11, 11]
click at [74, 54] on span "Buyer" at bounding box center [81, 52] width 24 height 8
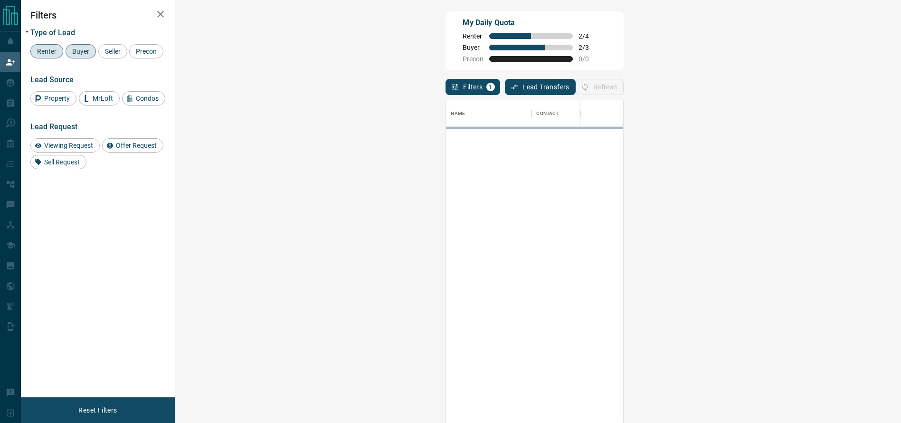
click at [53, 57] on div "Renter" at bounding box center [46, 51] width 33 height 14
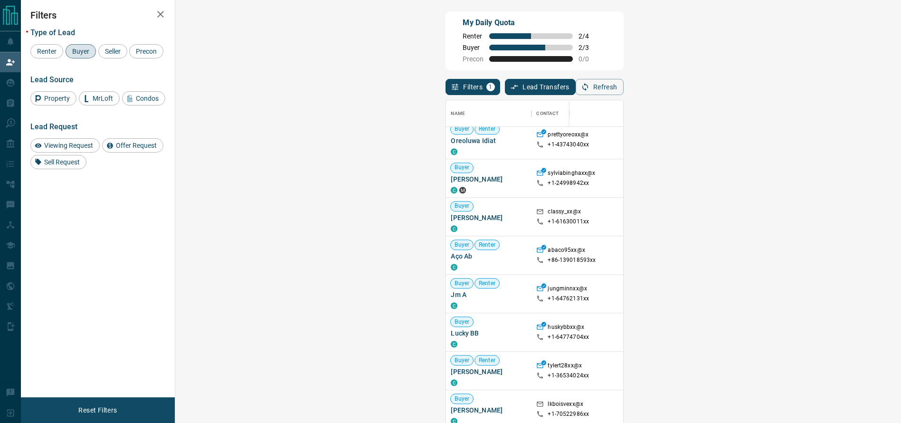
scroll to position [734, 0]
